Goal: Information Seeking & Learning: Find contact information

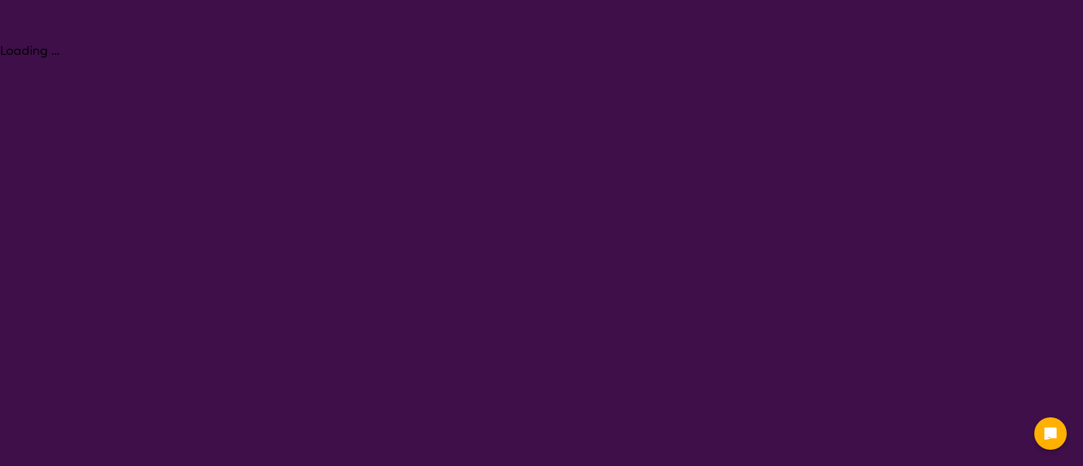
select select "Assessment ([MEDICAL_DATA] or [MEDICAL_DATA])"
select select "AD"
select select "NDIS"
select select "Assessment ([MEDICAL_DATA] or [MEDICAL_DATA])"
select select "AD"
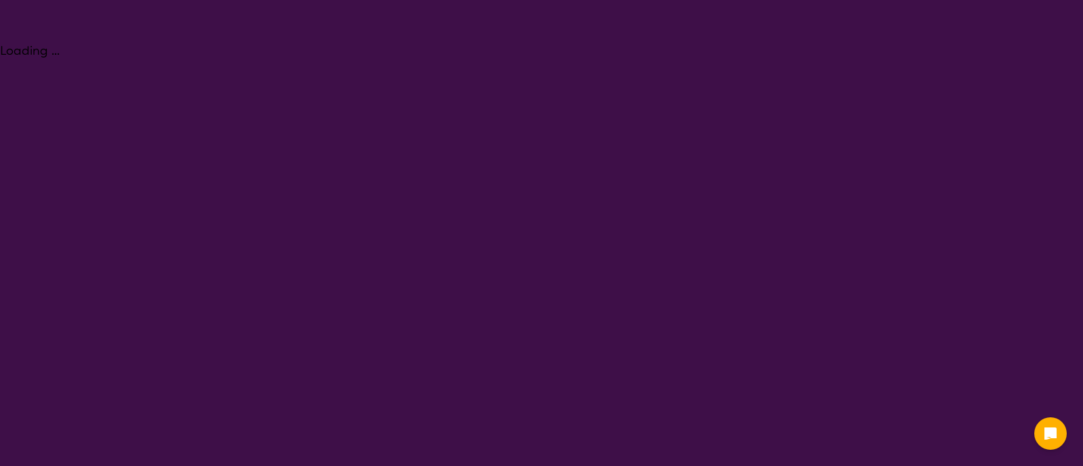
select select "NDIS"
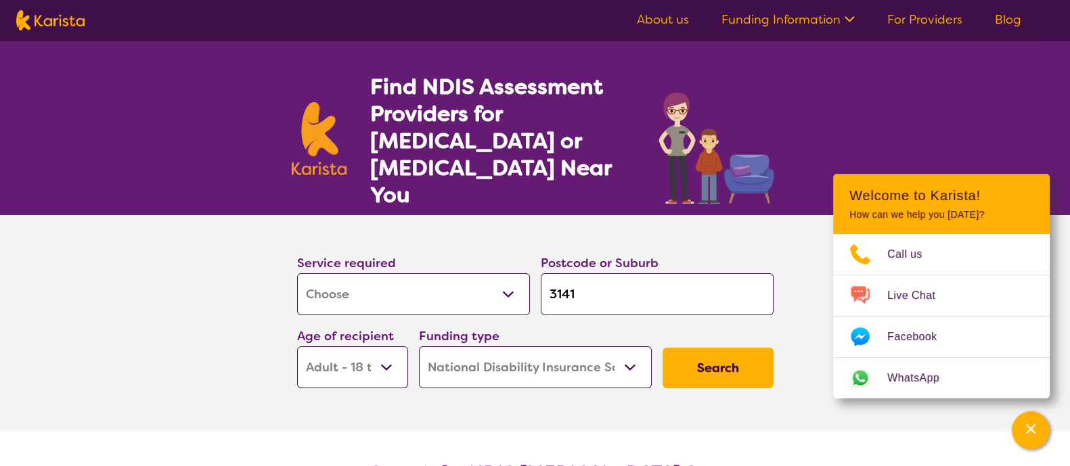
click at [594, 277] on input "3141" at bounding box center [657, 294] width 233 height 42
type input "h"
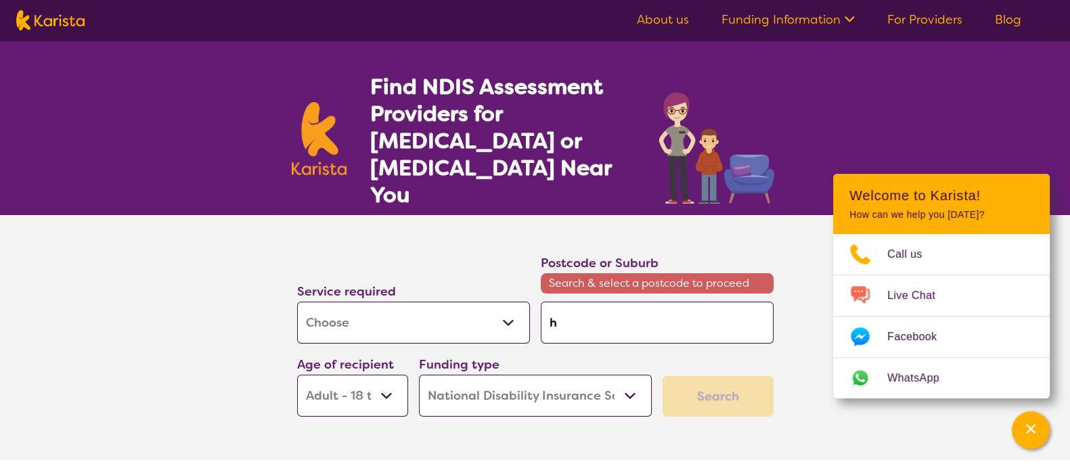
type input "ha"
type input "ham"
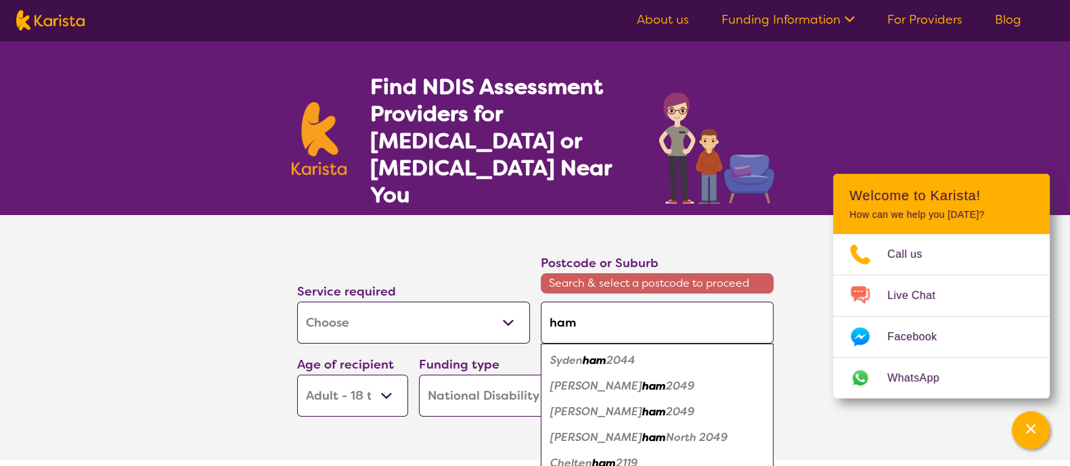
type input "hami"
type input "[PERSON_NAME]"
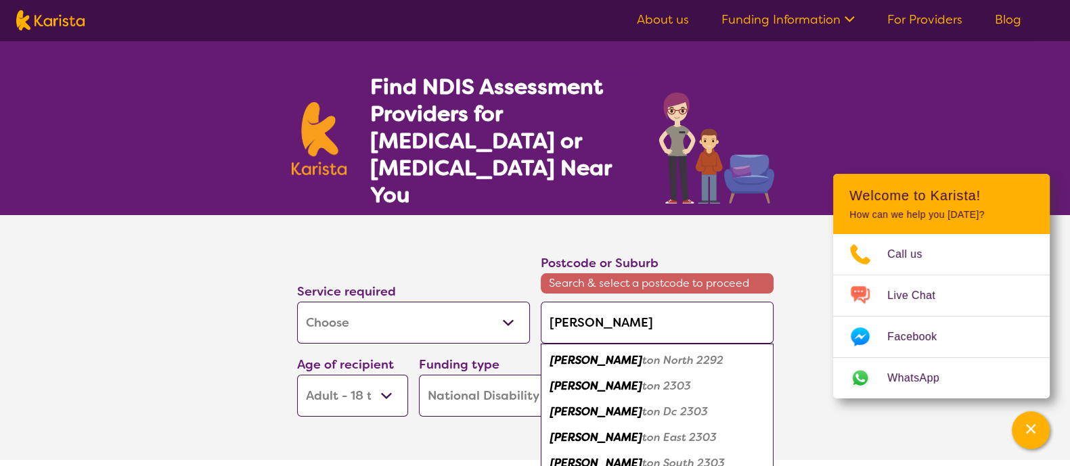
click at [642, 353] on em "ton North 2292" at bounding box center [682, 360] width 81 height 14
type input "2292"
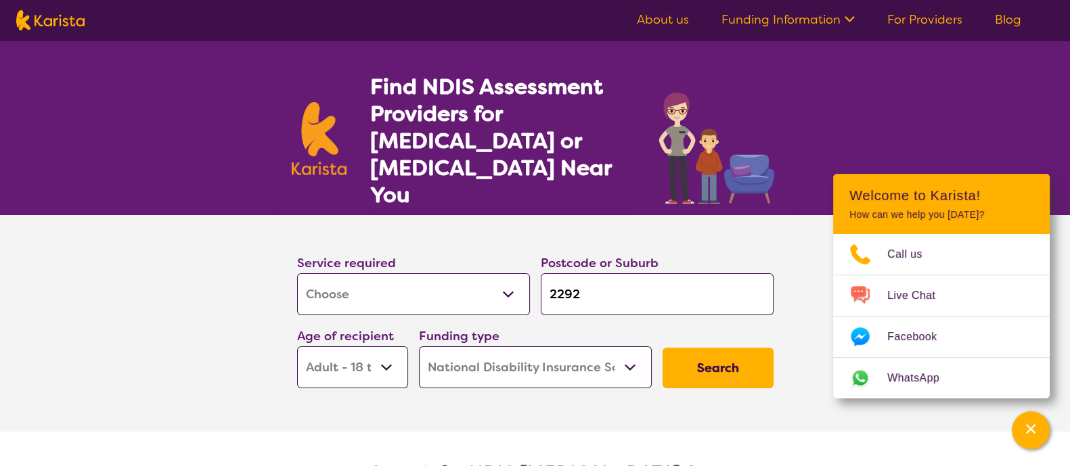
click at [476, 279] on select "Allied Health Assistant Assessment ([MEDICAL_DATA] or [MEDICAL_DATA]) Behaviour…" at bounding box center [413, 294] width 233 height 42
select select "Psychology"
click at [297, 273] on select "Allied Health Assistant Assessment ([MEDICAL_DATA] or [MEDICAL_DATA]) Behaviour…" at bounding box center [413, 294] width 233 height 42
select select "Psychology"
click at [703, 348] on button "Search" at bounding box center [718, 368] width 111 height 41
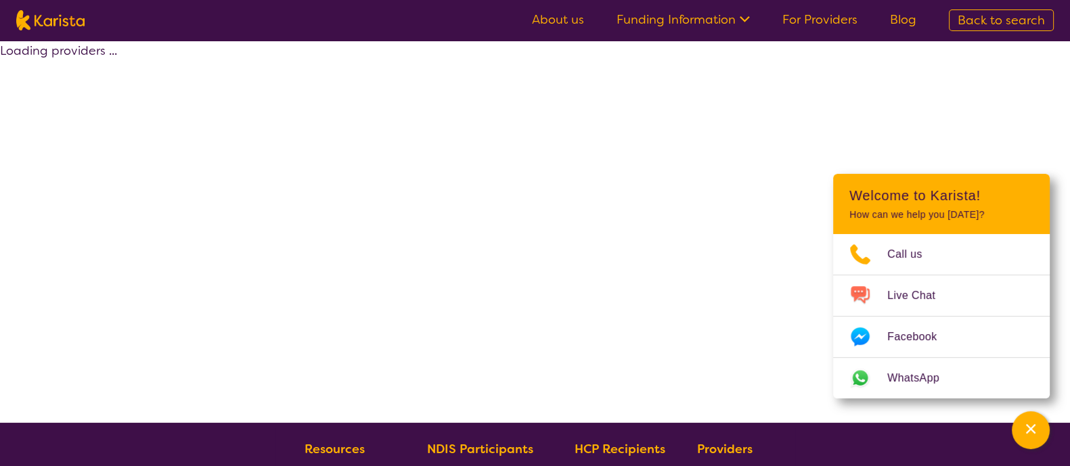
select select "by_score"
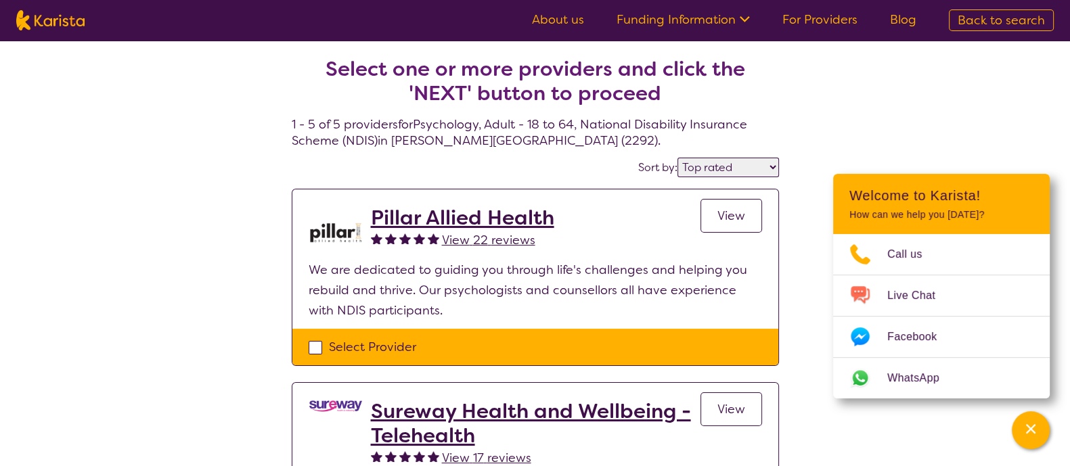
select select "Assessment ([MEDICAL_DATA] or [MEDICAL_DATA])"
select select "AD"
select select "NDIS"
select select "Assessment ([MEDICAL_DATA] or [MEDICAL_DATA])"
select select "AD"
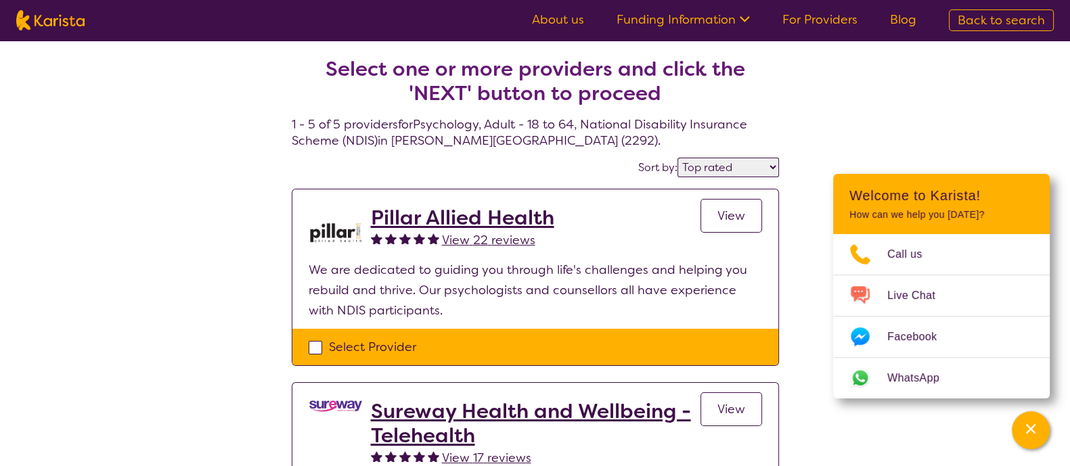
select select "NDIS"
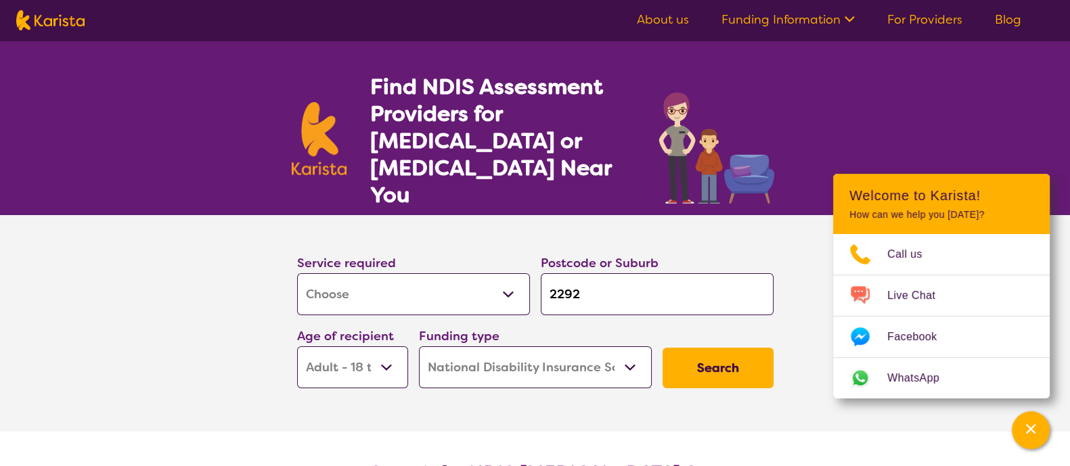
click at [491, 273] on select "Allied Health Assistant Assessment ([MEDICAL_DATA] or [MEDICAL_DATA]) Behaviour…" at bounding box center [413, 294] width 233 height 42
select select "[MEDICAL_DATA]"
click at [297, 273] on select "Allied Health Assistant Assessment ([MEDICAL_DATA] or [MEDICAL_DATA]) Behaviour…" at bounding box center [413, 294] width 233 height 42
select select "[MEDICAL_DATA]"
click at [357, 351] on select "Early Childhood - 0 to 9 Child - 10 to 11 Adolescent - 12 to 17 Adult - 18 to 6…" at bounding box center [352, 368] width 111 height 42
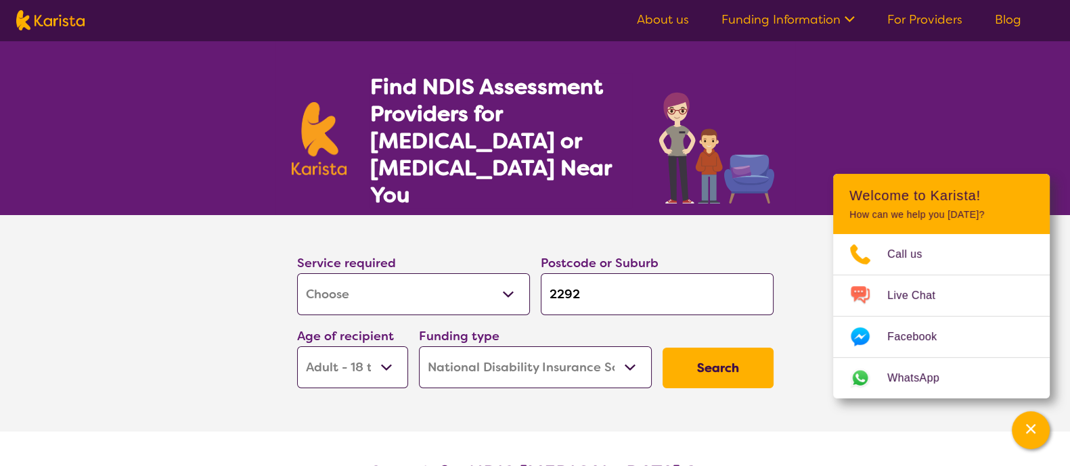
select select "CH"
click at [297, 347] on select "Early Childhood - 0 to 9 Child - 10 to 11 Adolescent - 12 to 17 Adult - 18 to 6…" at bounding box center [352, 368] width 111 height 42
select select "CH"
click at [726, 348] on button "Search" at bounding box center [718, 368] width 111 height 41
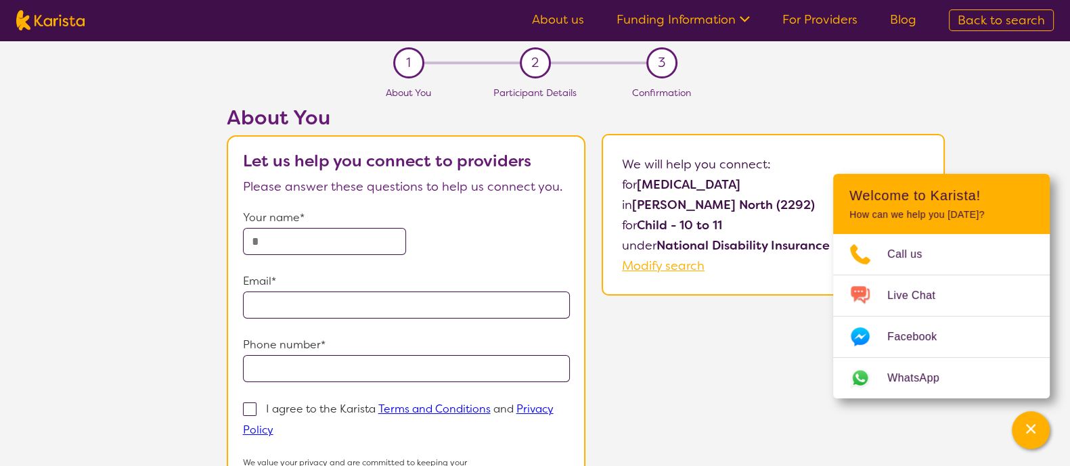
select select "Assessment ([MEDICAL_DATA] or [MEDICAL_DATA])"
select select "CH"
select select "NDIS"
select select "Assessment ([MEDICAL_DATA] or [MEDICAL_DATA])"
select select "CH"
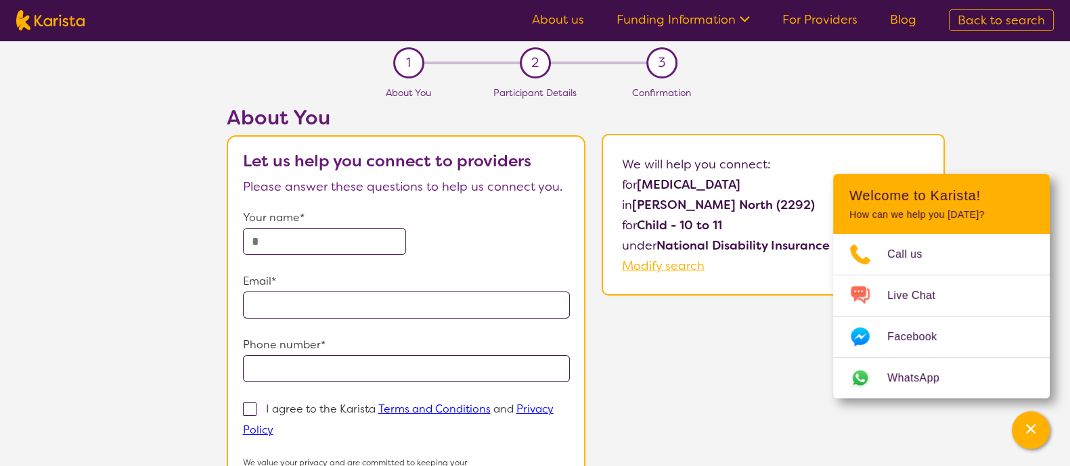
select select "NDIS"
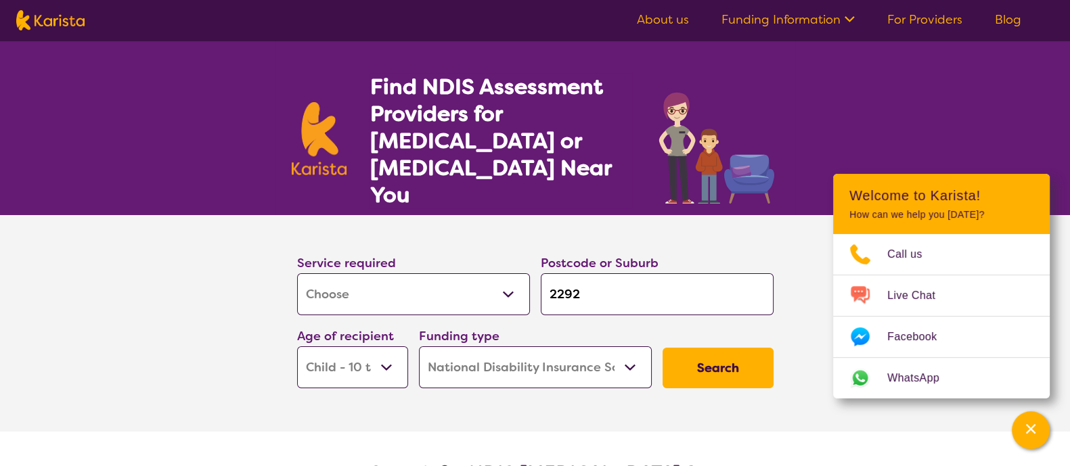
click at [411, 273] on select "Allied Health Assistant Assessment ([MEDICAL_DATA] or [MEDICAL_DATA]) Behaviour…" at bounding box center [413, 294] width 233 height 42
click at [416, 273] on select "Allied Health Assistant Assessment ([MEDICAL_DATA] or [MEDICAL_DATA]) Behaviour…" at bounding box center [413, 294] width 233 height 42
click at [667, 14] on link "About us" at bounding box center [663, 20] width 52 height 16
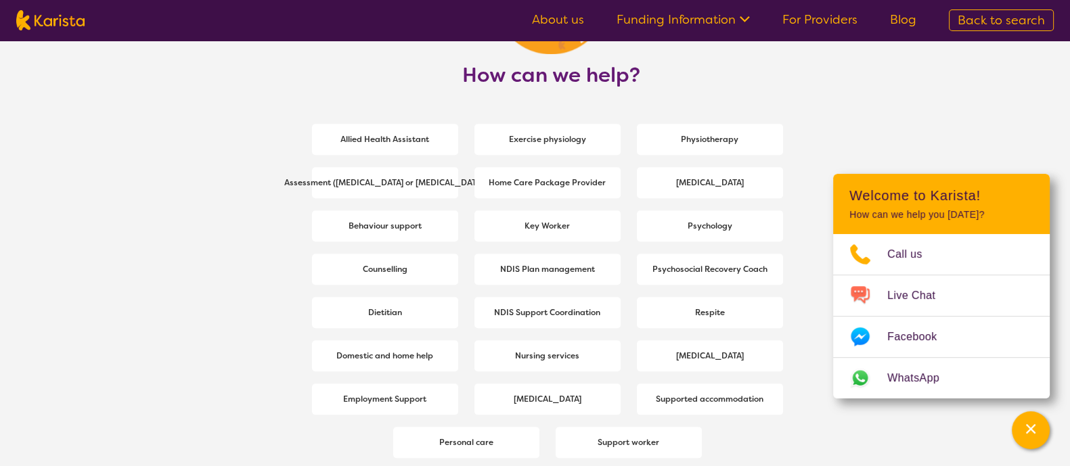
scroll to position [1802, 0]
click at [549, 392] on span "[MEDICAL_DATA]" at bounding box center [547, 399] width 74 height 24
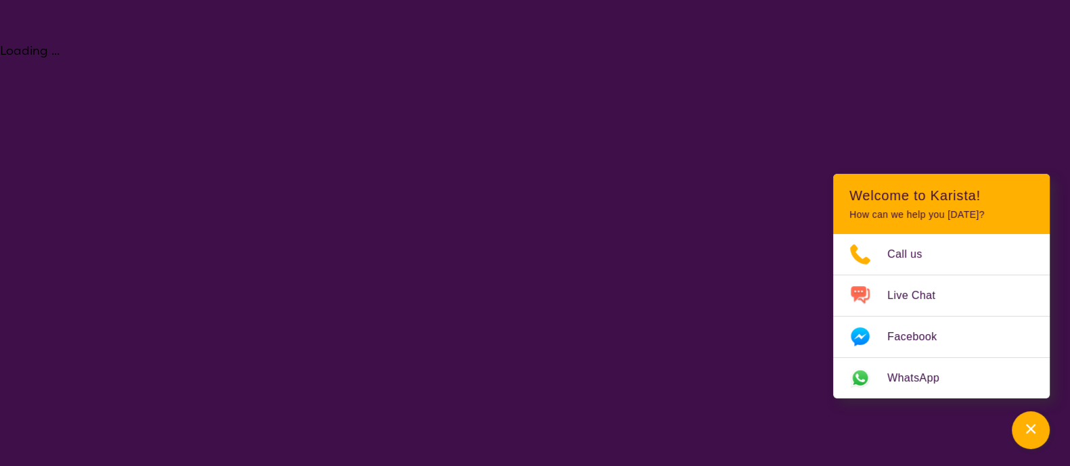
select select "[MEDICAL_DATA]"
select select "CH"
select select "NDIS"
select select "[MEDICAL_DATA]"
select select "CH"
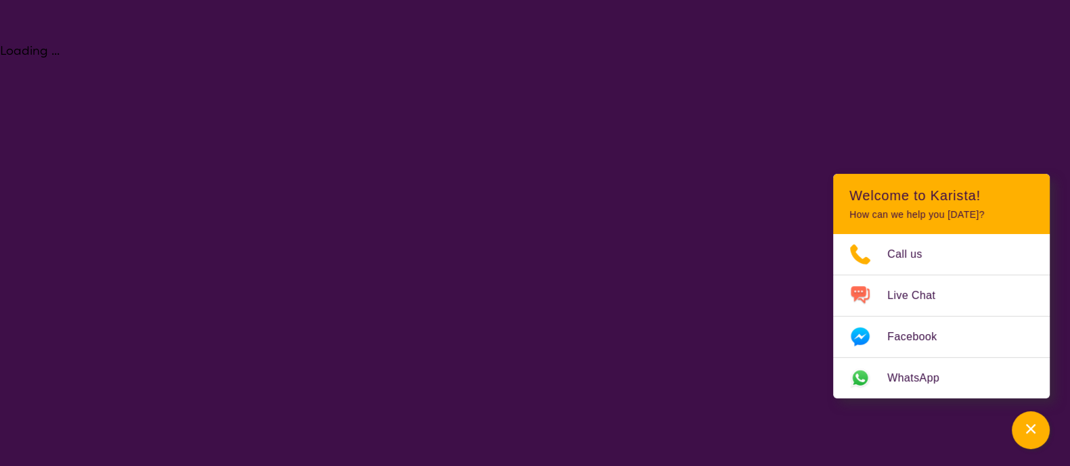
select select "NDIS"
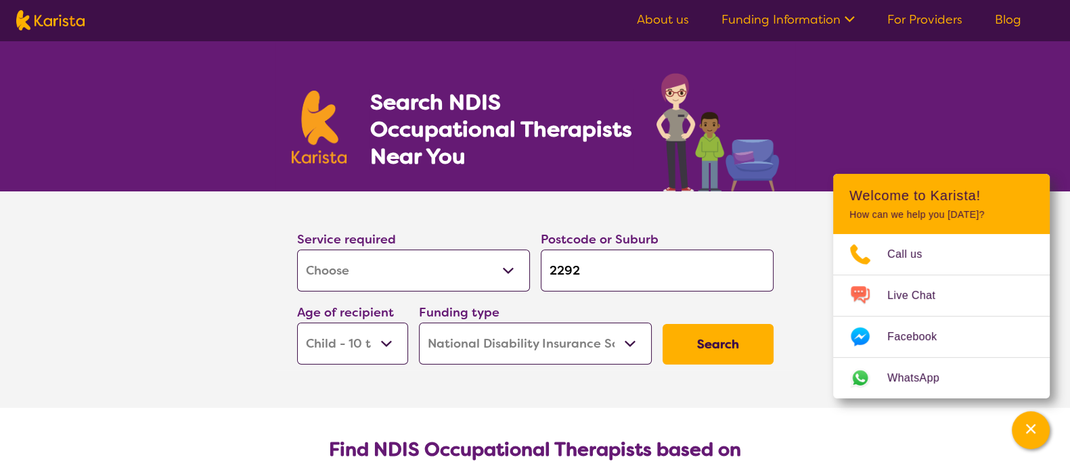
click at [697, 360] on button "Search" at bounding box center [718, 344] width 111 height 41
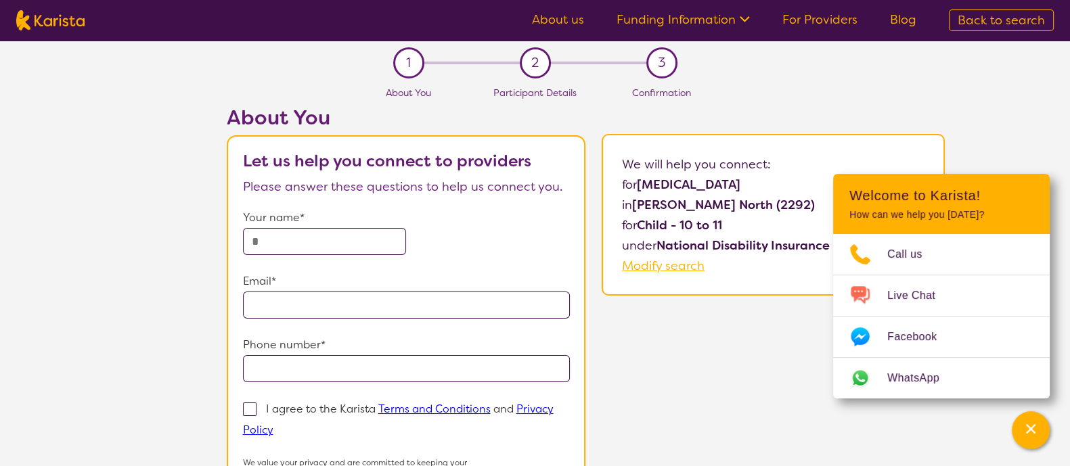
select select "[MEDICAL_DATA]"
select select "CH"
select select "NDIS"
select select "[MEDICAL_DATA]"
select select "CH"
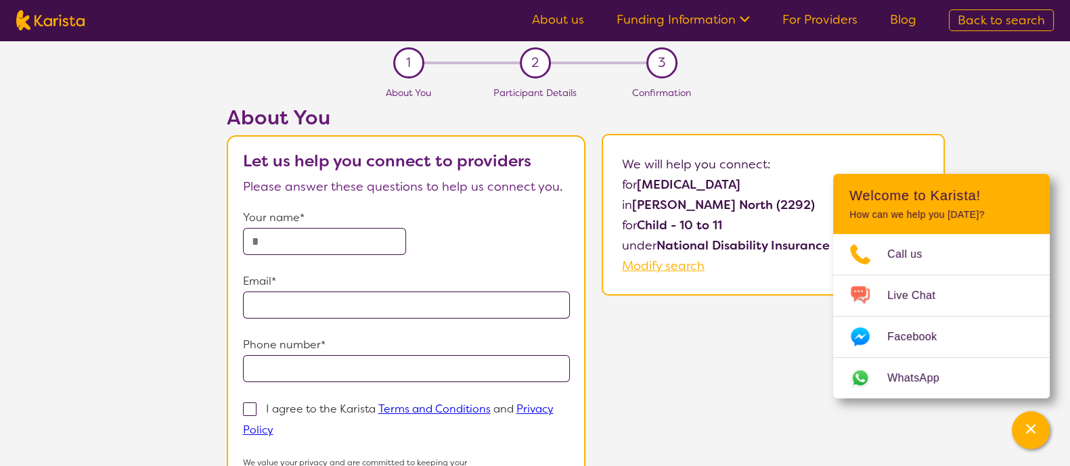
select select "NDIS"
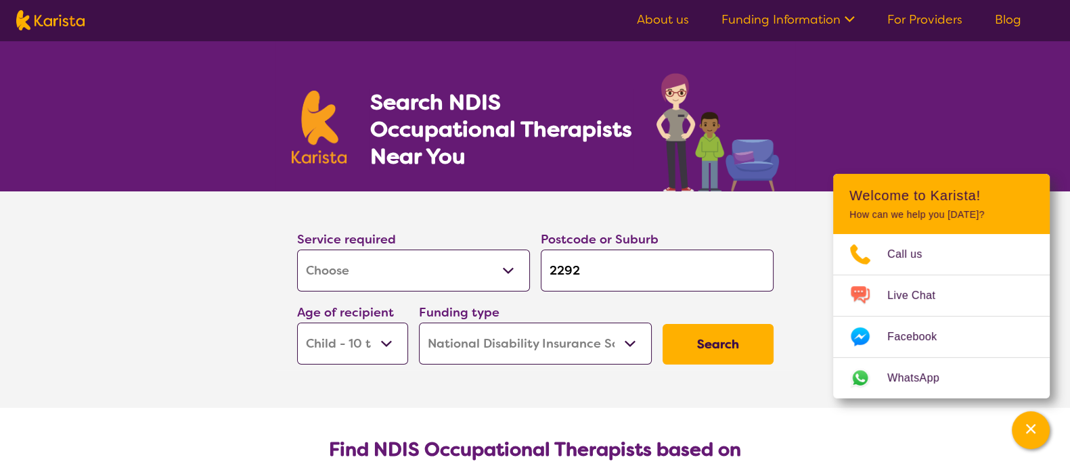
click at [382, 349] on select "Early Childhood - 0 to 9 Child - 10 to 11 Adolescent - 12 to 17 Adult - 18 to 6…" at bounding box center [352, 344] width 111 height 42
select select "EC"
click at [297, 323] on select "Early Childhood - 0 to 9 Child - 10 to 11 Adolescent - 12 to 17 Adult - 18 to 6…" at bounding box center [352, 344] width 111 height 42
select select "EC"
click at [721, 343] on button "Search" at bounding box center [718, 344] width 111 height 41
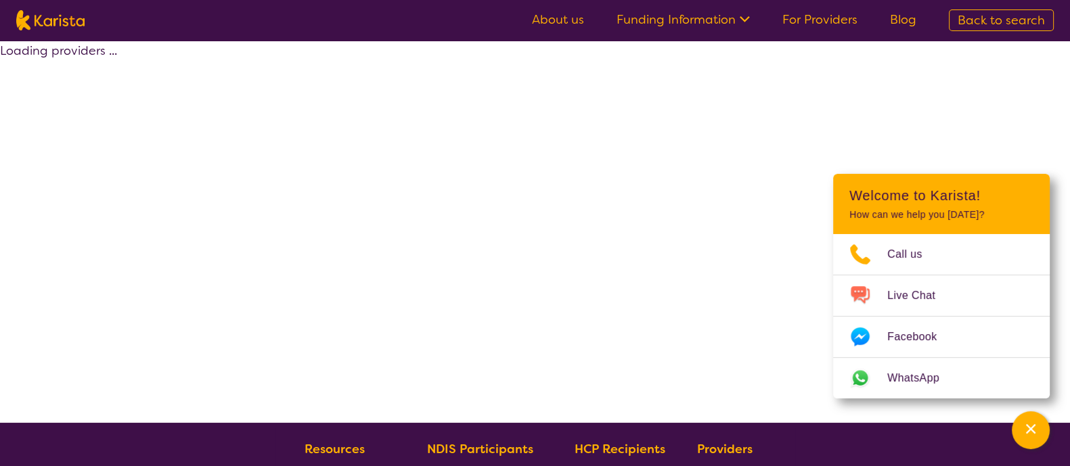
select select "by_score"
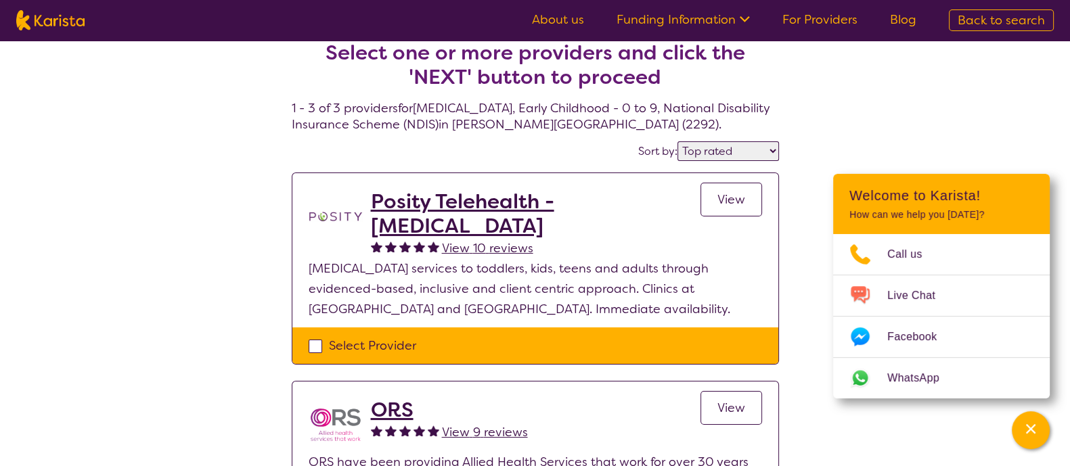
scroll to position [16, 0]
drag, startPoint x: 508, startPoint y: 125, endPoint x: 639, endPoint y: 129, distance: 131.4
click at [639, 129] on h4 "Select one or more providers and click the 'NEXT' button to proceed 1 - 3 of 3 …" at bounding box center [535, 70] width 487 height 125
copy h4 "[PERSON_NAME] North (2292)"
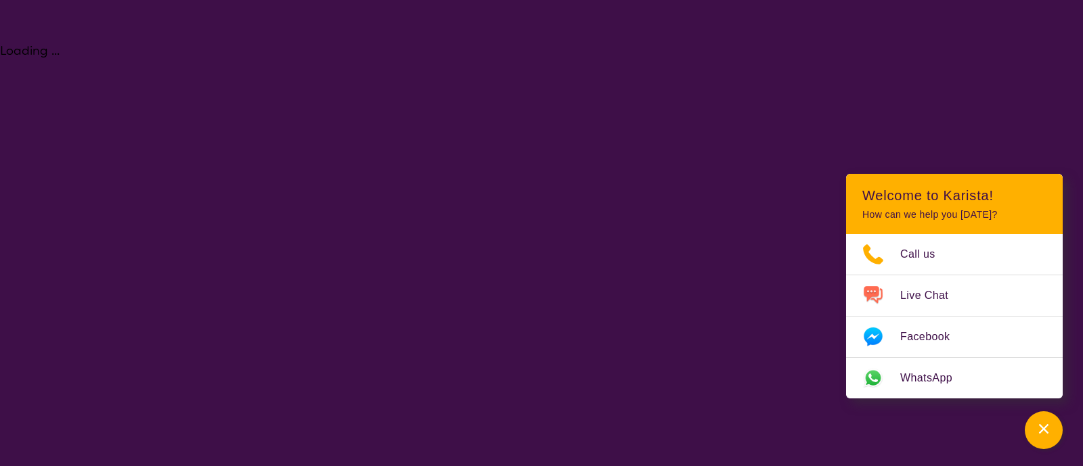
select select "[MEDICAL_DATA]"
select select "EC"
select select "NDIS"
select select "[MEDICAL_DATA]"
select select "EC"
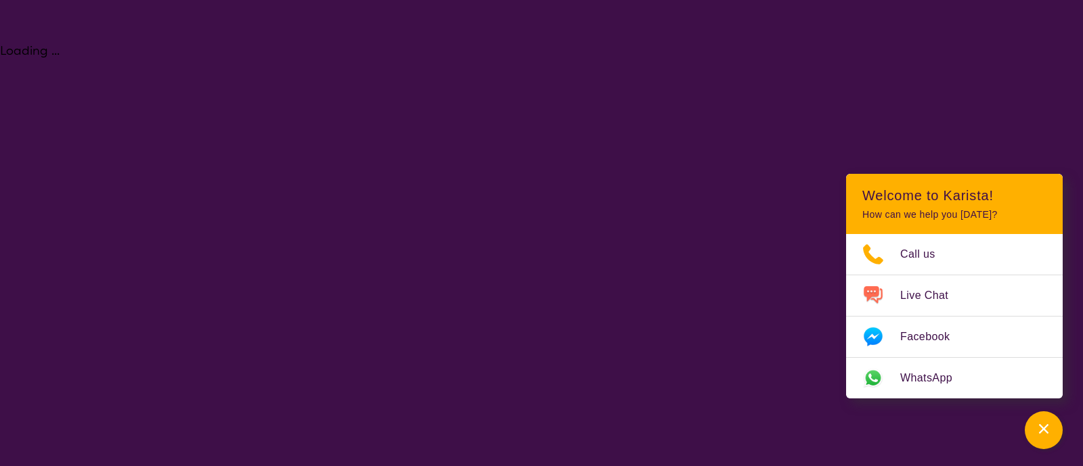
select select "NDIS"
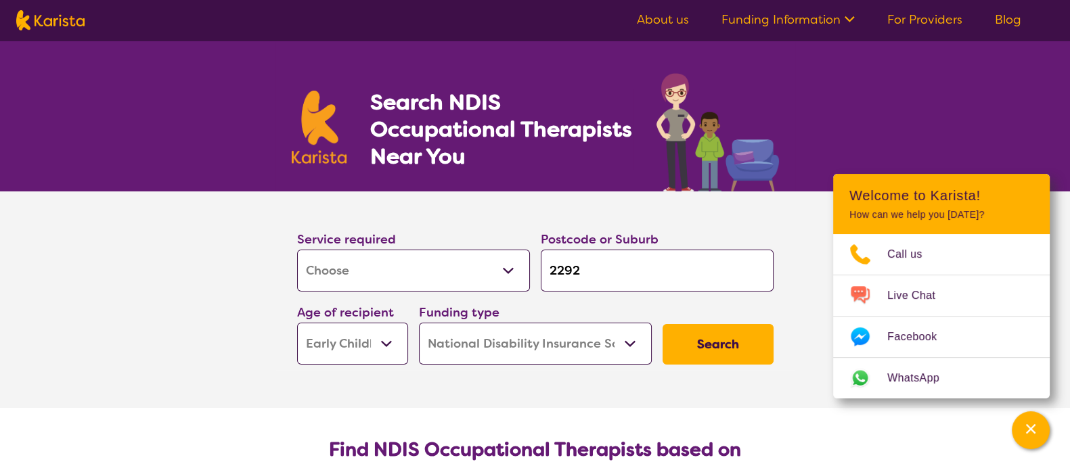
click at [186, 259] on section "Service required Allied Health Assistant Assessment (ADHD or Autism) Behaviour …" at bounding box center [535, 300] width 1070 height 217
click at [330, 345] on select "Early Childhood - 0 to 9 Child - 10 to 11 Adolescent - 12 to 17 Adult - 18 to 6…" at bounding box center [352, 344] width 111 height 42
select select "CH"
click at [297, 323] on select "Early Childhood - 0 to 9 Child - 10 to 11 Adolescent - 12 to 17 Adult - 18 to 6…" at bounding box center [352, 344] width 111 height 42
select select "CH"
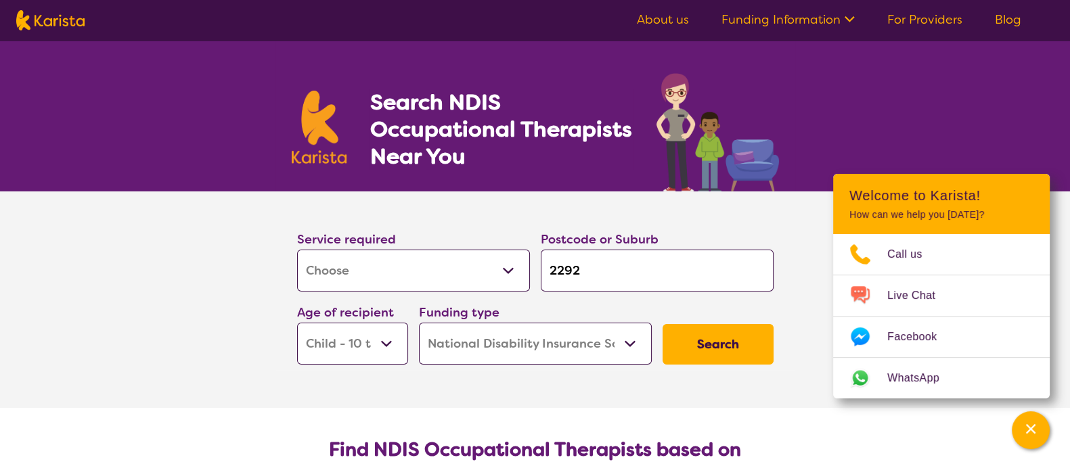
click at [721, 343] on button "Search" at bounding box center [718, 344] width 111 height 41
